Goal: Navigation & Orientation: Understand site structure

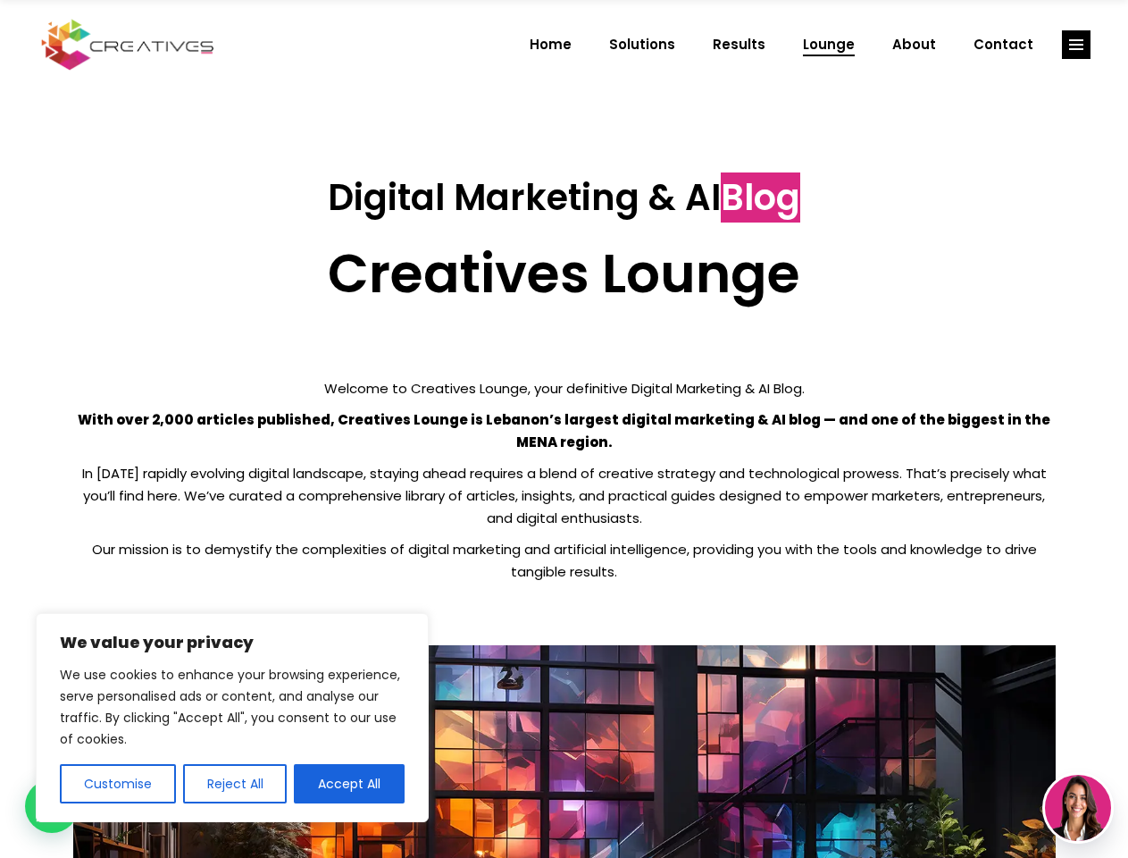
click at [564, 429] on p "With over 2,000 articles published, Creatives Lounge is Lebanon’s largest digit…" at bounding box center [564, 430] width 983 height 45
click at [117, 784] on button "Customise" at bounding box center [118, 783] width 116 height 39
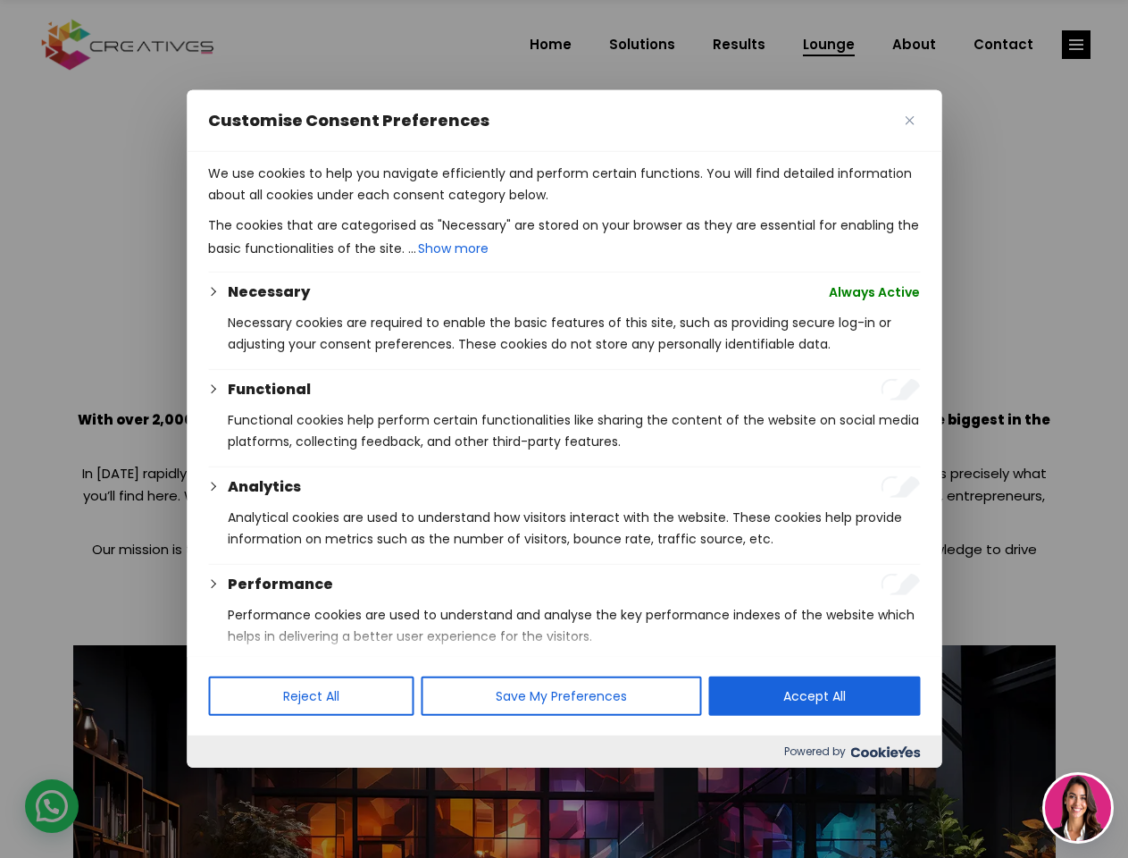
click at [234, 784] on div at bounding box center [564, 429] width 1128 height 858
click at [349, 205] on p "We use cookies to help you navigate efficiently and perform certain functions. …" at bounding box center [564, 184] width 712 height 43
click at [1077, 45] on div at bounding box center [564, 429] width 1128 height 858
click at [1078, 808] on img at bounding box center [1078, 808] width 66 height 66
